Goal: Transaction & Acquisition: Purchase product/service

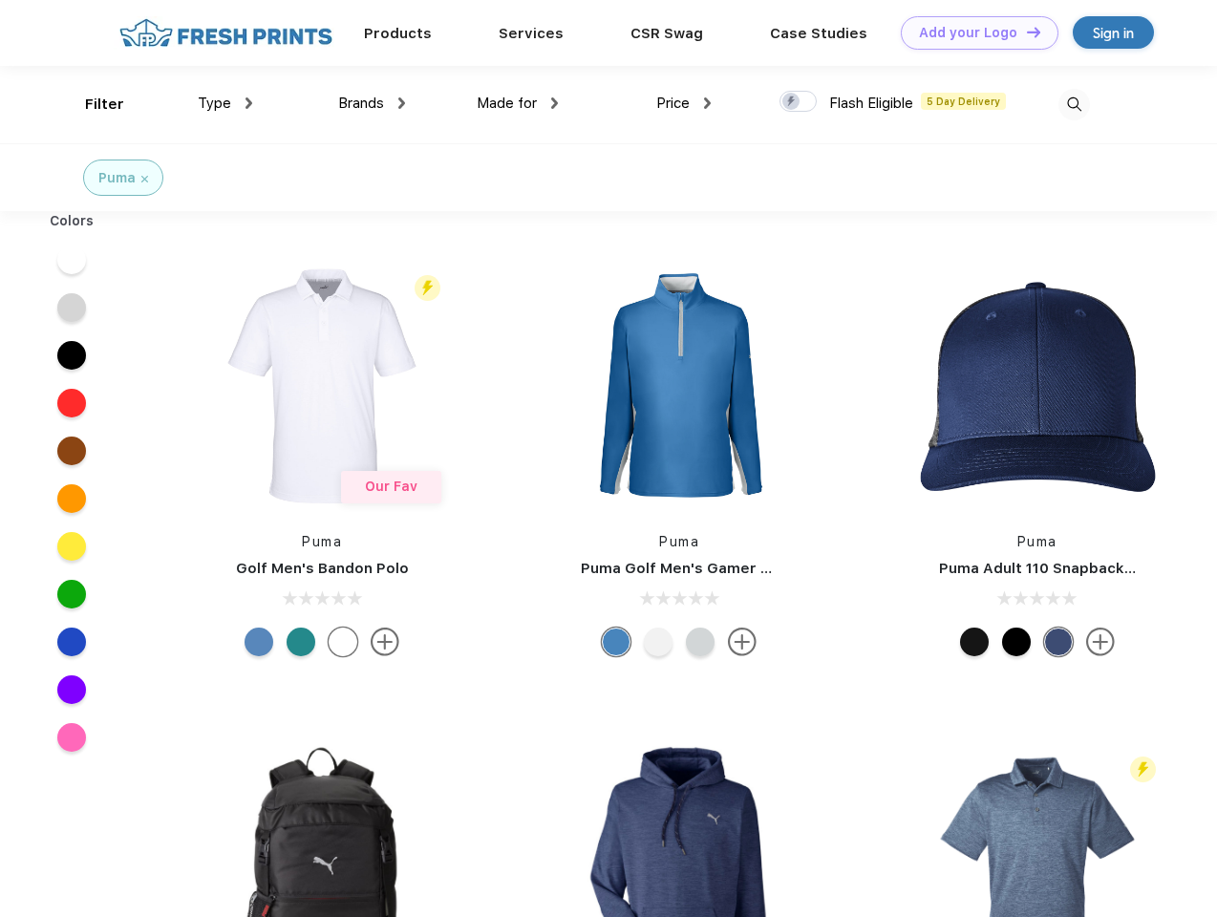
click at [972, 32] on link "Add your Logo Design Tool" at bounding box center [980, 32] width 158 height 33
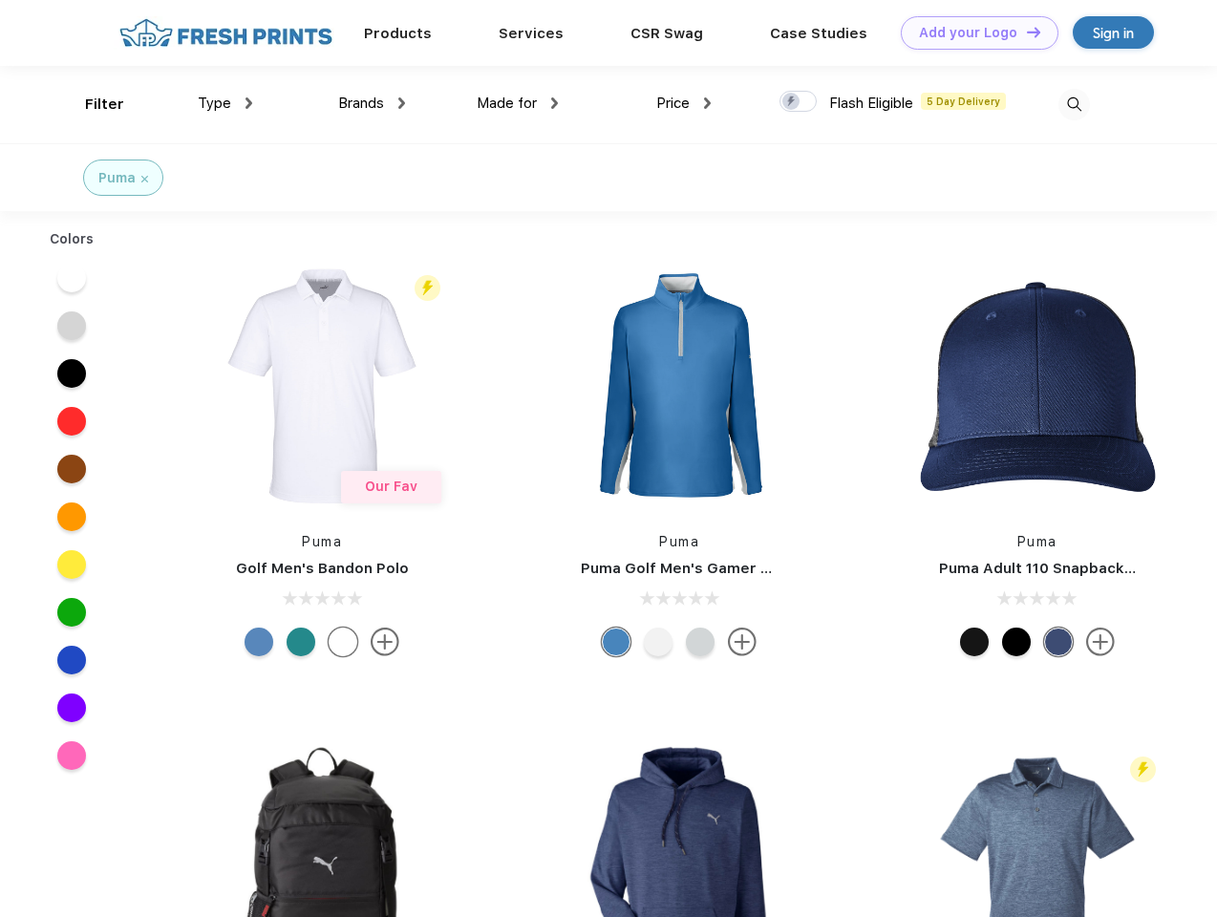
click at [0, 0] on div "Design Tool" at bounding box center [0, 0] width 0 height 0
click at [1025, 32] on link "Add your Logo Design Tool" at bounding box center [980, 32] width 158 height 33
click at [92, 104] on div "Filter" at bounding box center [104, 105] width 39 height 22
click at [225, 103] on span "Type" at bounding box center [214, 103] width 33 height 17
click at [372, 103] on span "Brands" at bounding box center [361, 103] width 46 height 17
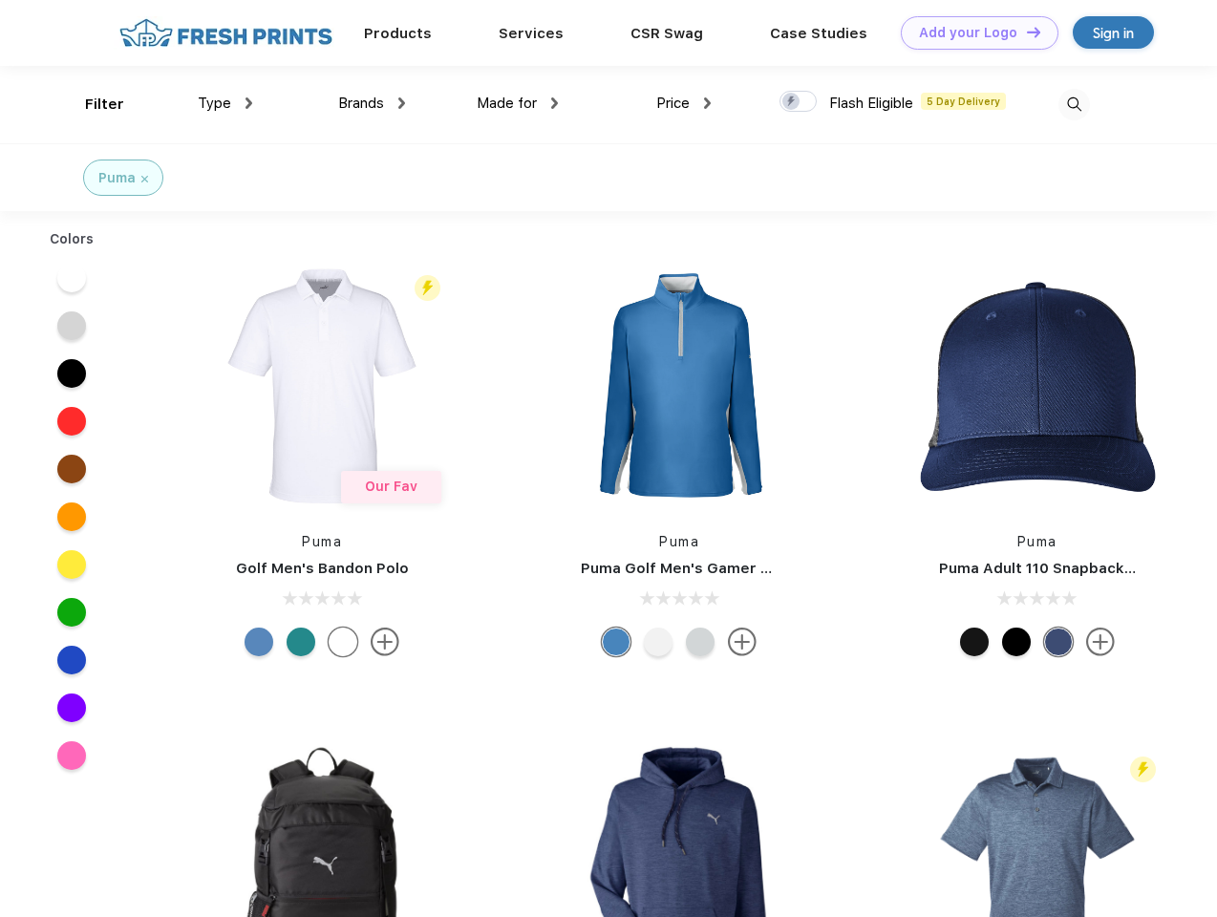
click at [518, 103] on span "Made for" at bounding box center [507, 103] width 60 height 17
click at [684, 103] on span "Price" at bounding box center [672, 103] width 33 height 17
click at [799, 102] on div at bounding box center [797, 101] width 37 height 21
click at [792, 102] on input "checkbox" at bounding box center [785, 96] width 12 height 12
click at [1074, 104] on img at bounding box center [1074, 105] width 32 height 32
